Goal: Task Accomplishment & Management: Manage account settings

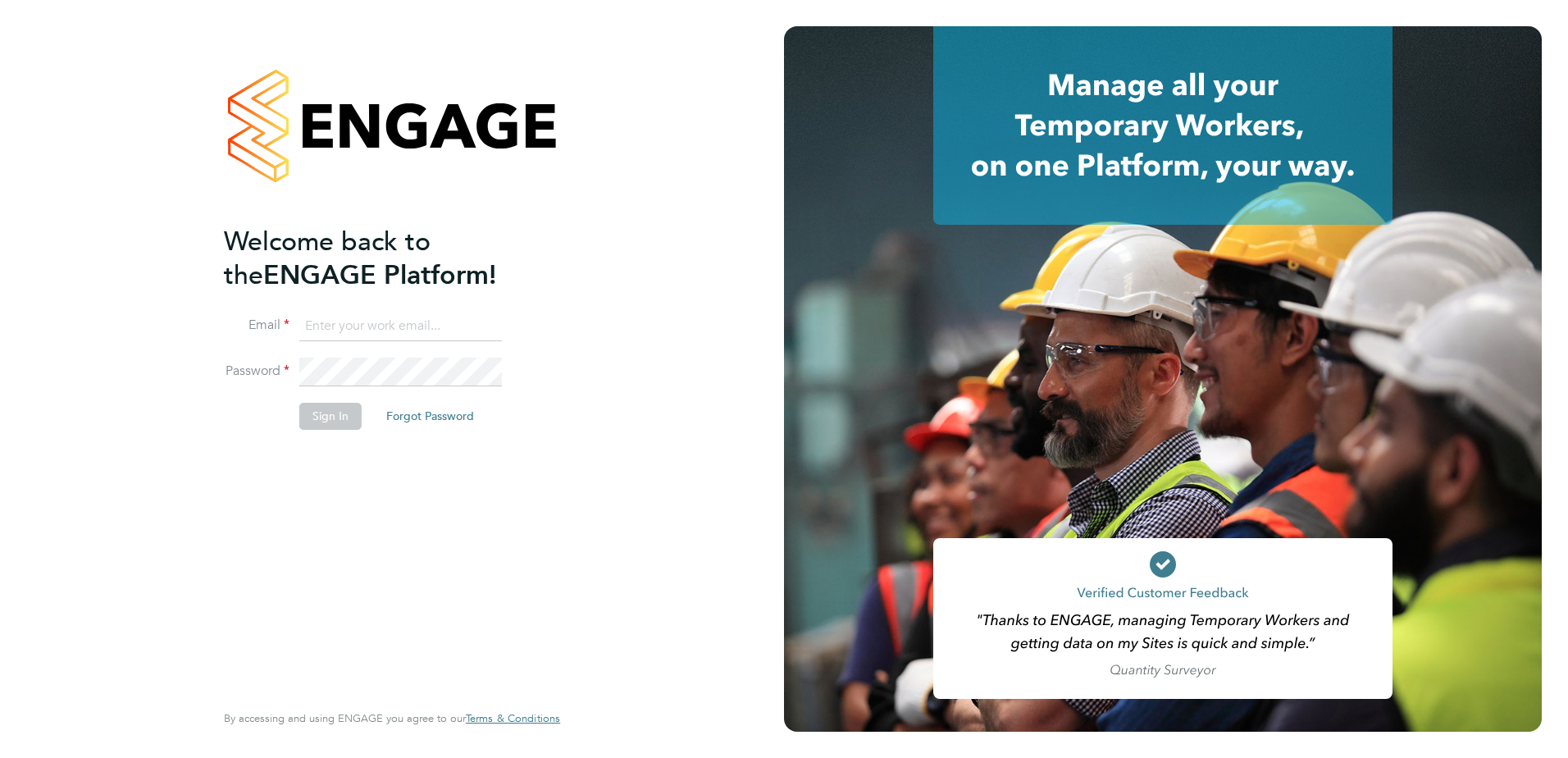
type input "[PERSON_NAME][EMAIL_ADDRESS][PERSON_NAME][DOMAIN_NAME][PERSON_NAME]"
click at [317, 431] on li "Sign In Forgot Password" at bounding box center [383, 424] width 319 height 43
click at [319, 424] on button "Sign In" at bounding box center [330, 415] width 62 height 26
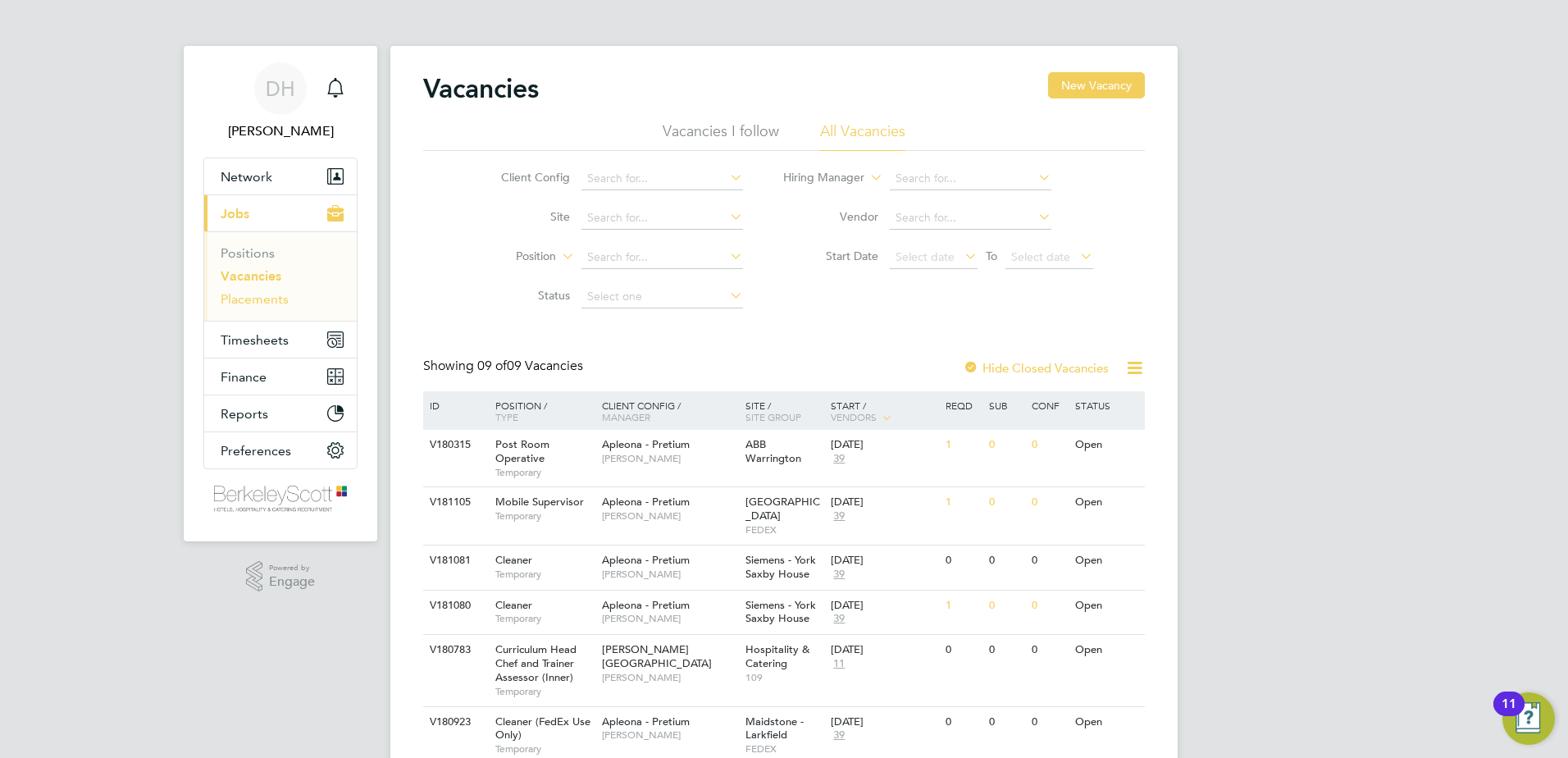
click at [236, 301] on link "Placements" at bounding box center [255, 299] width 68 height 15
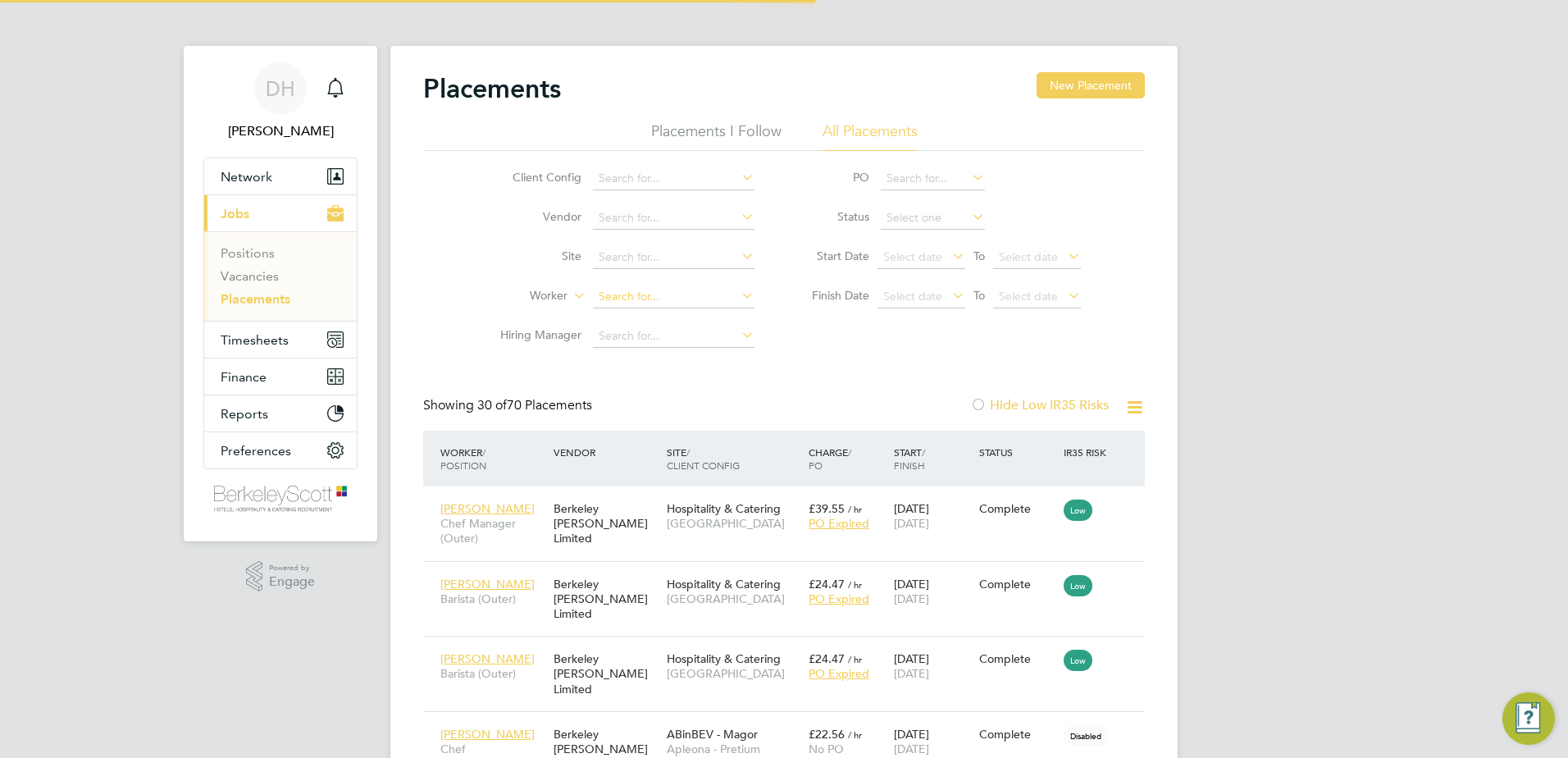
click at [605, 294] on input at bounding box center [673, 297] width 161 height 23
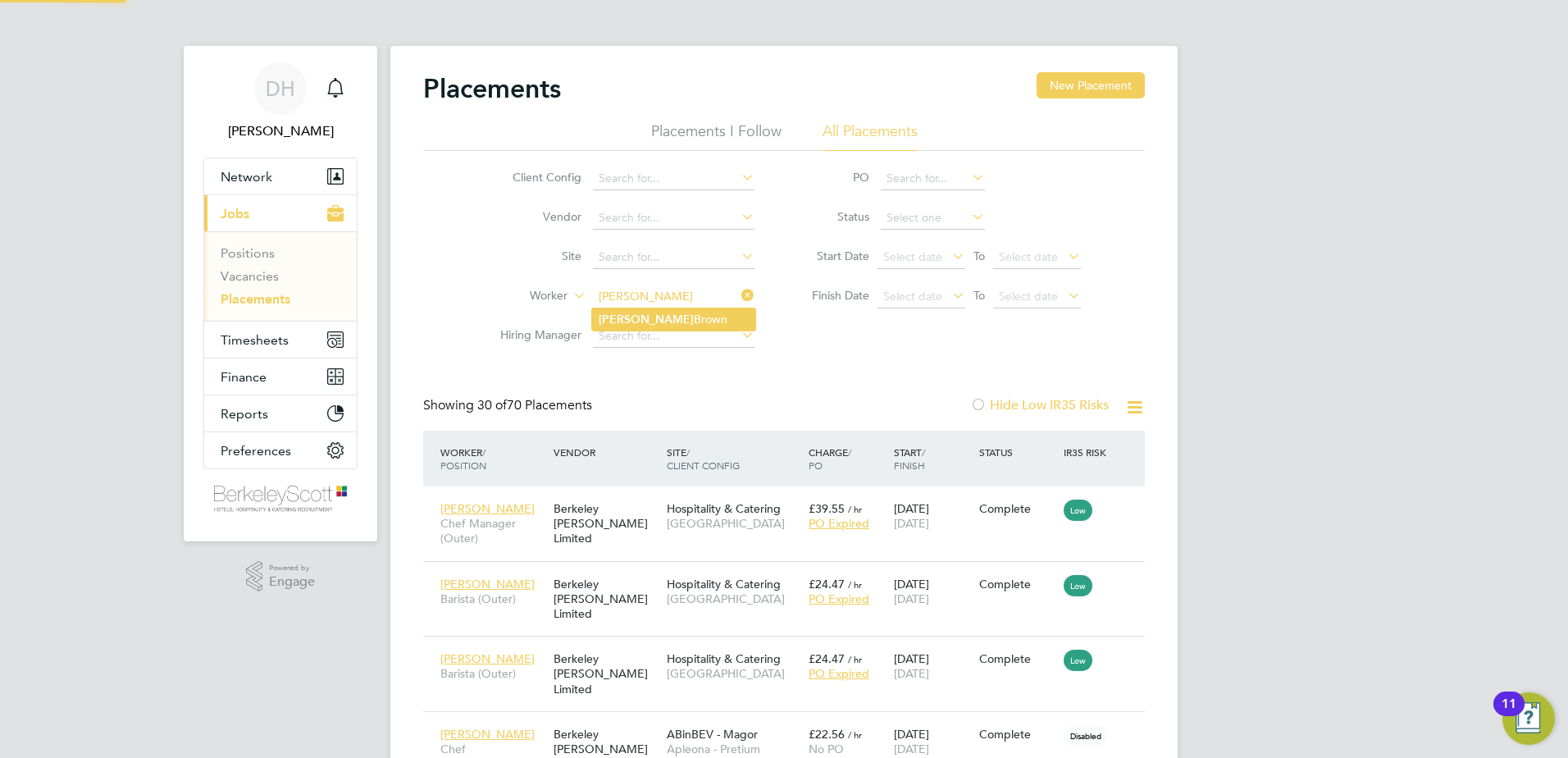
click at [636, 314] on li "Alice Brown" at bounding box center [673, 320] width 163 height 22
type input "Alice Brown"
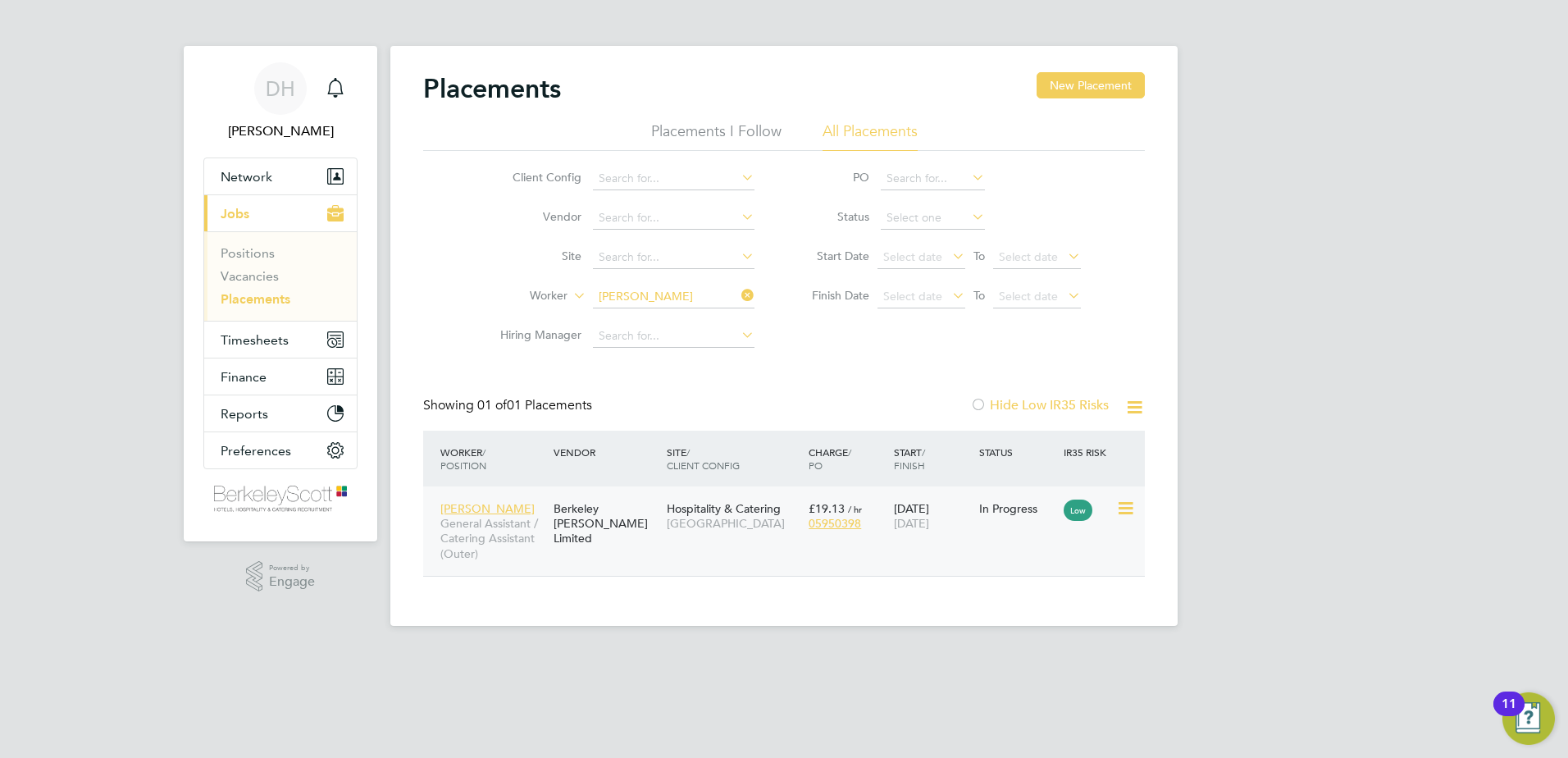
click at [629, 550] on div "Alice Brown General Assistant / Catering Assistant (Outer) Berkeley Scott Limit…" at bounding box center [783, 531] width 722 height 90
click at [620, 508] on div "Berkeley Scott Limited" at bounding box center [606, 524] width 113 height 62
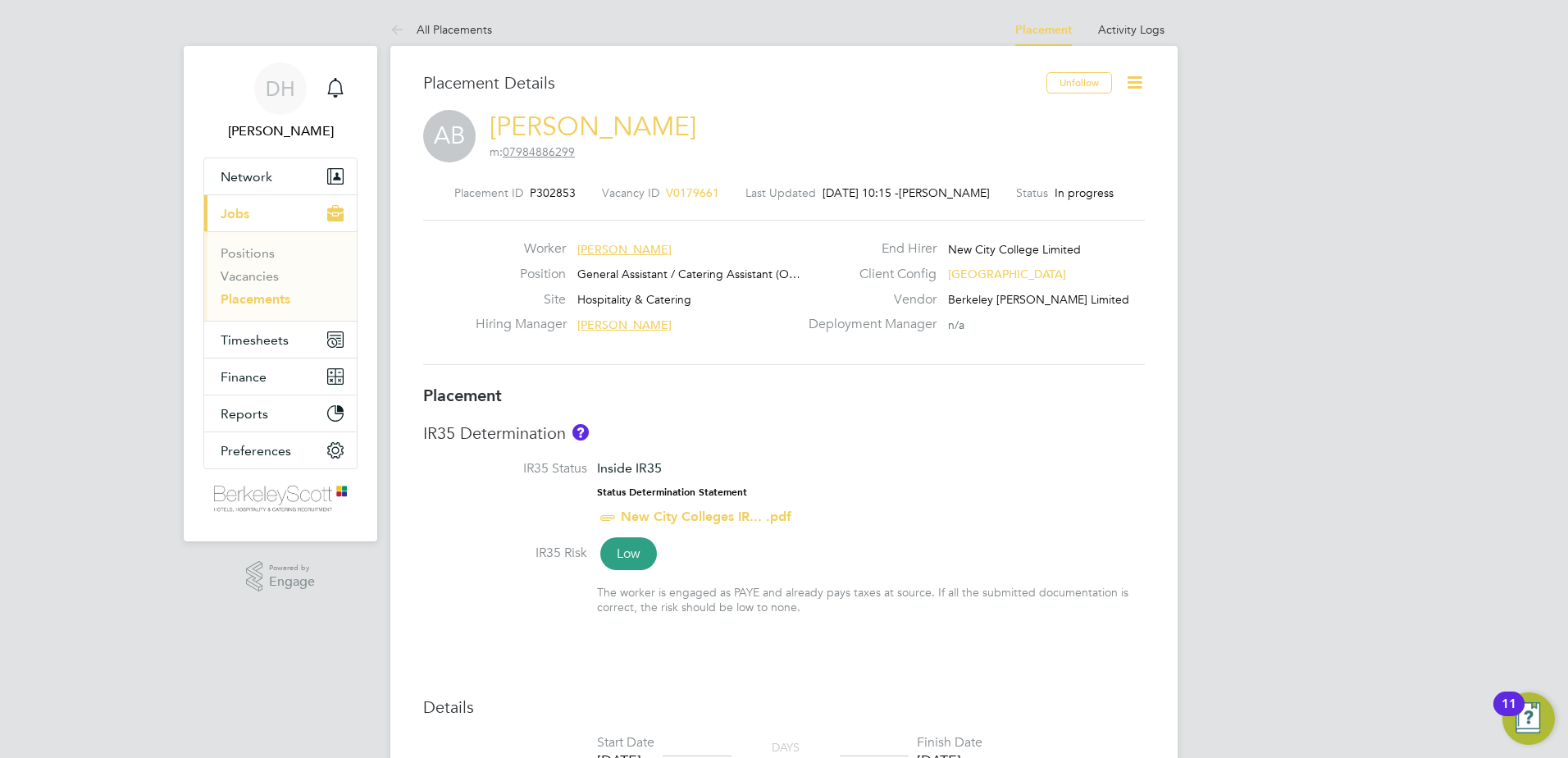
click at [687, 182] on div "Placement ID P302853 Vacancy ID V0179661 Last Updated 24 Sep 2025, 10:15 - Dani…" at bounding box center [783, 275] width 722 height 220
click at [683, 195] on span "V0179661" at bounding box center [693, 192] width 53 height 15
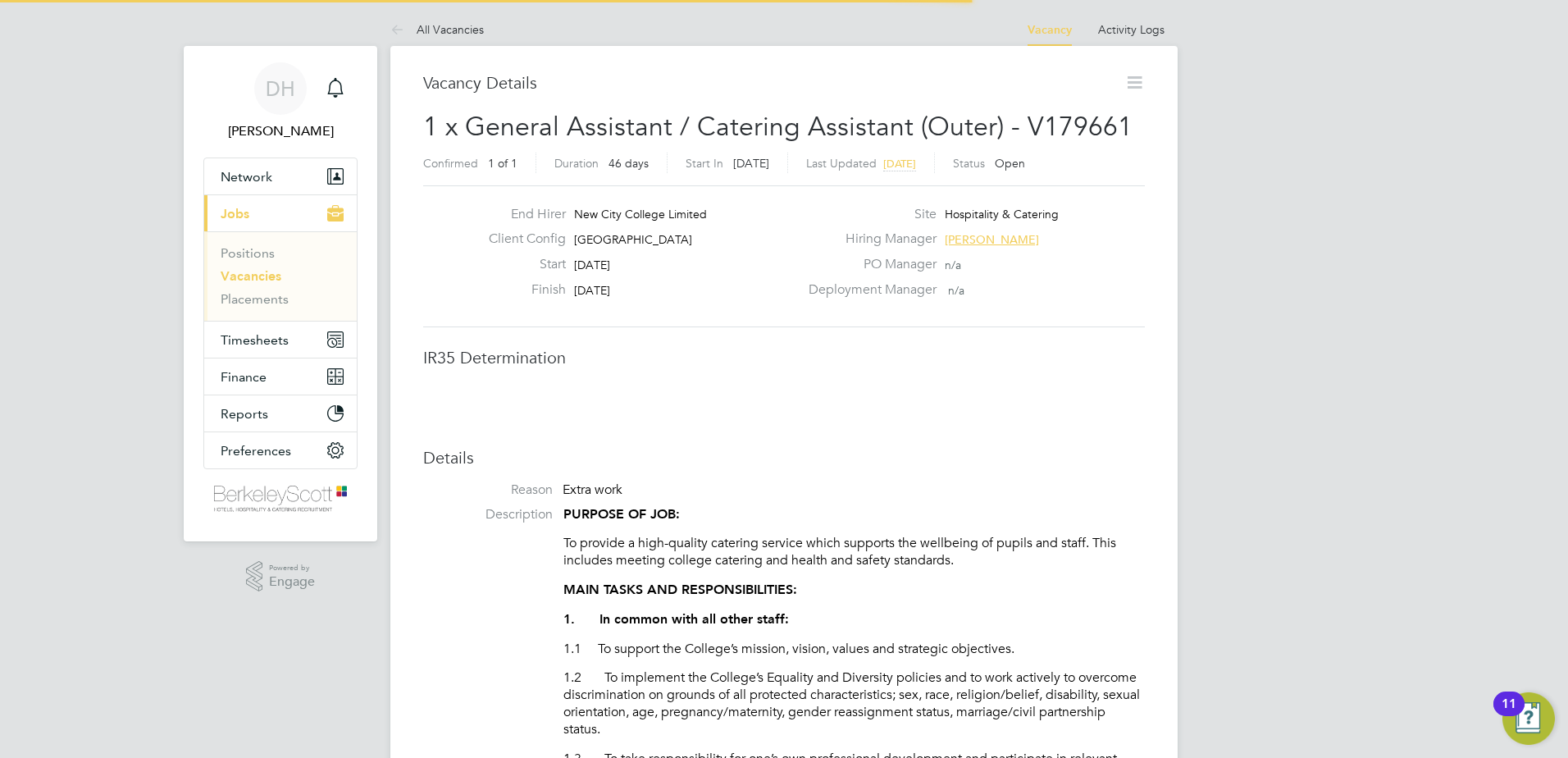
scroll to position [9, 9]
